Goal: Navigation & Orientation: Find specific page/section

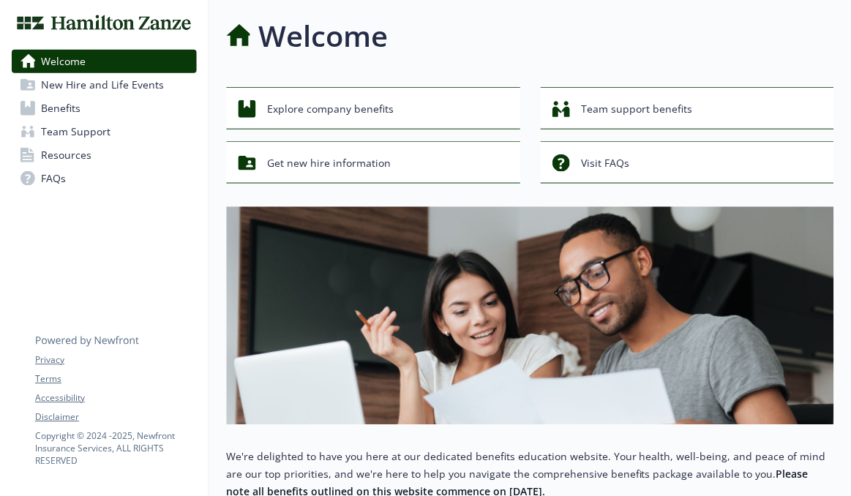
scroll to position [4, 9]
